Goal: Information Seeking & Learning: Learn about a topic

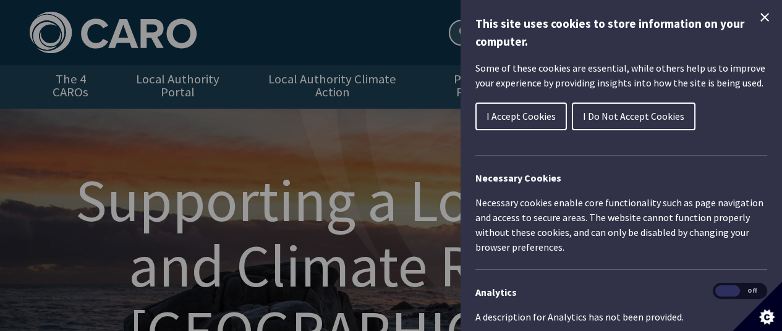
click at [596, 114] on span "I Do Not Accept Cookies" at bounding box center [633, 116] width 101 height 12
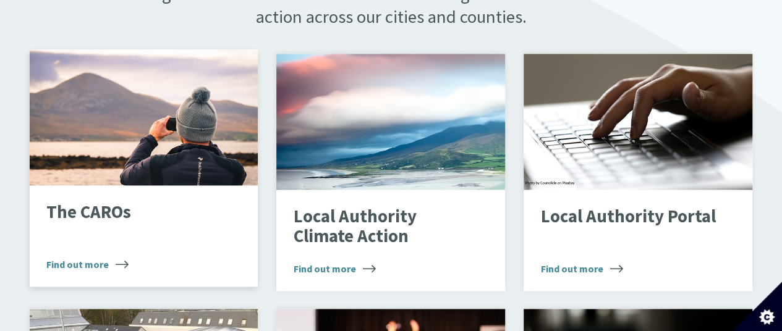
scroll to position [803, 0]
click at [94, 203] on p "The CAROs" at bounding box center [134, 213] width 176 height 20
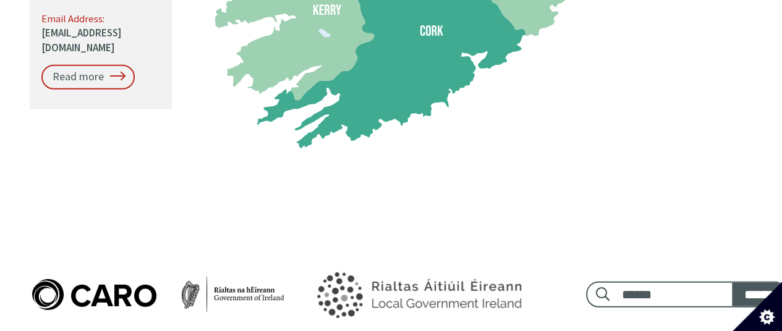
scroll to position [1649, 0]
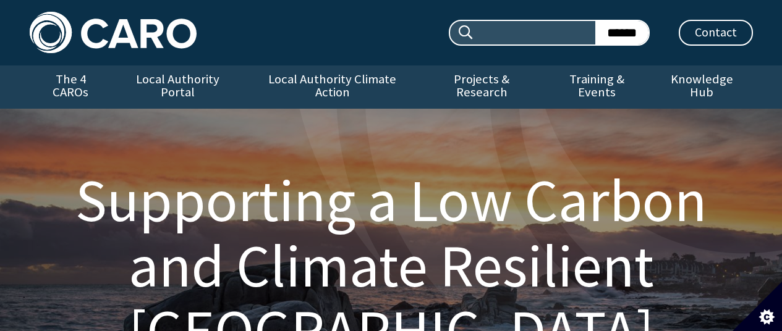
scroll to position [803, 0]
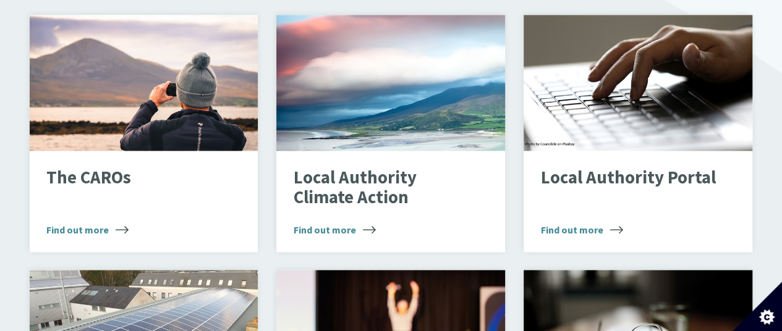
scroll to position [865, 0]
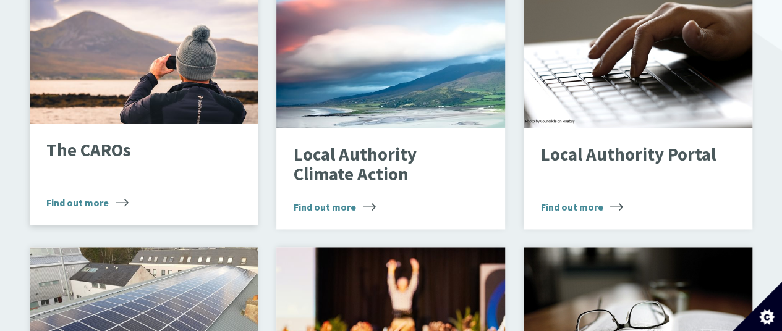
click at [96, 141] on p "The CAROs" at bounding box center [134, 151] width 176 height 20
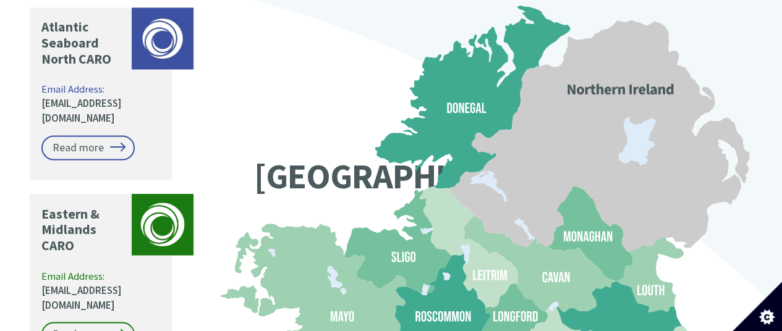
scroll to position [1051, 0]
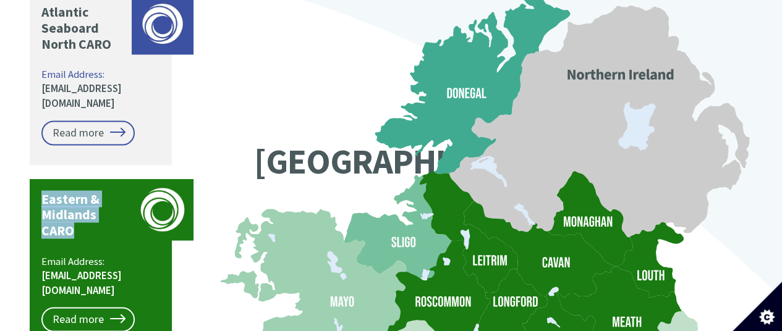
drag, startPoint x: 85, startPoint y: 182, endPoint x: 42, endPoint y: 154, distance: 51.4
click at [42, 191] on p "Eastern & Midlands CARO" at bounding box center [83, 215] width 84 height 48
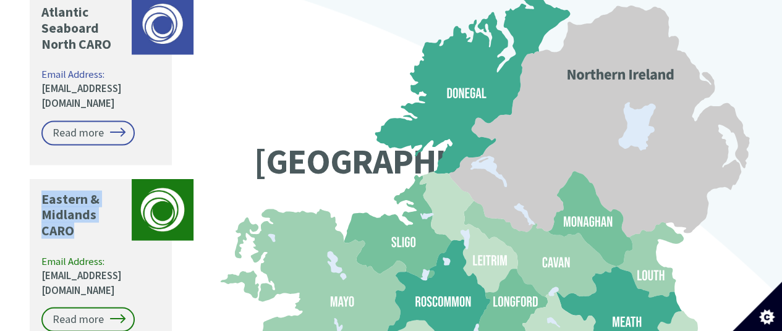
copy p "Eastern & Midlands CARO"
